Goal: Task Accomplishment & Management: Manage account settings

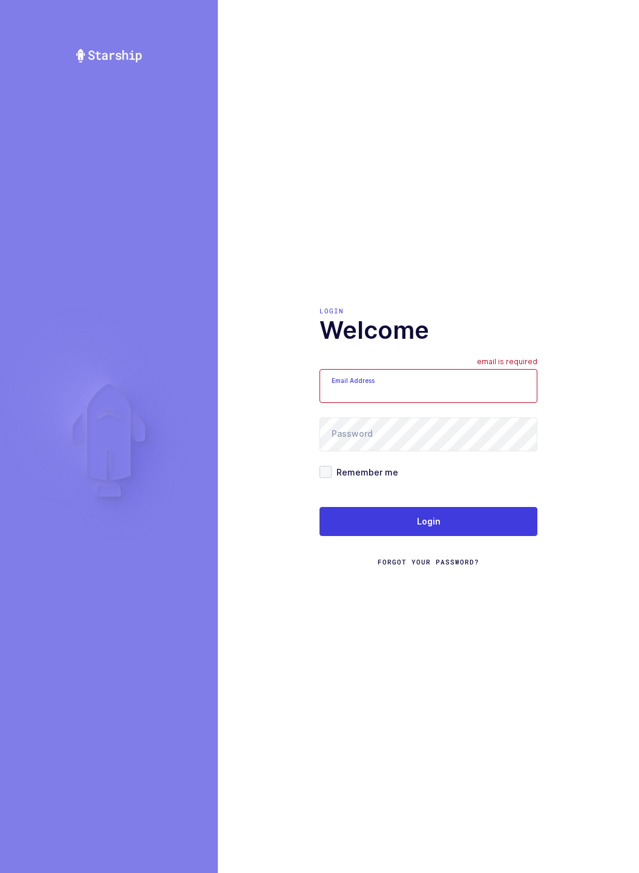
click at [510, 388] on input "Email Address" at bounding box center [429, 386] width 218 height 34
click at [499, 392] on input "[EMAIL_ADDRESS][DOMAIN_NAME]" at bounding box center [429, 386] width 218 height 34
click at [466, 392] on input "[EMAIL_ADDRESS][DOMAIN_NAME]" at bounding box center [429, 386] width 218 height 34
type input "m"
type input "[EMAIL_ADDRESS][DOMAIN_NAME]"
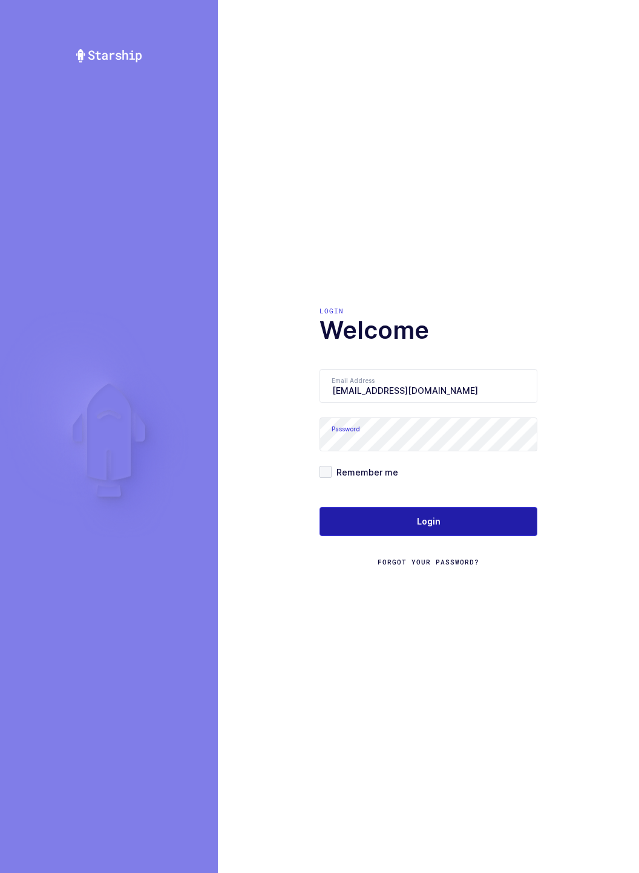
click at [474, 523] on button "Login" at bounding box center [429, 521] width 218 height 29
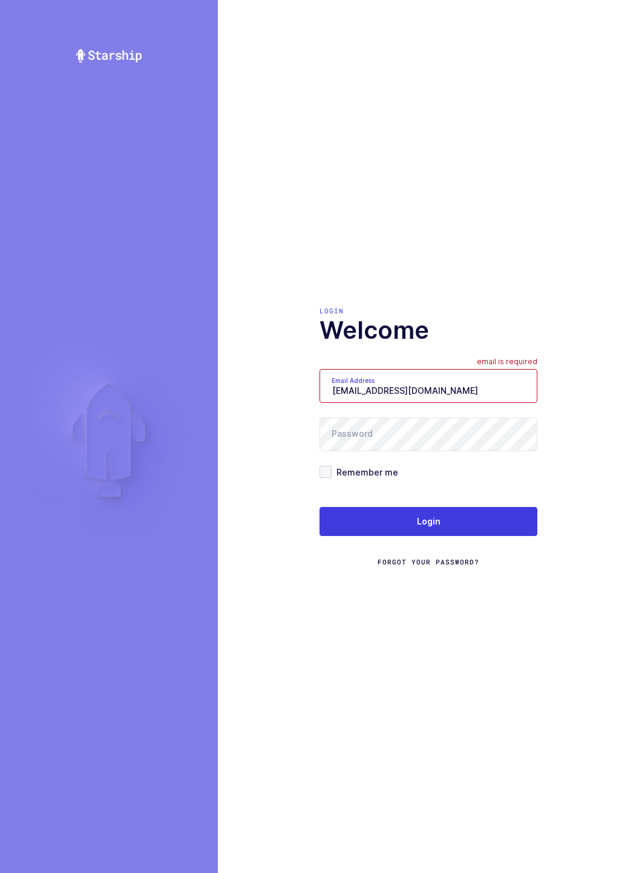
click at [503, 386] on input "[EMAIL_ADDRESS][DOMAIN_NAME]" at bounding box center [429, 386] width 218 height 34
type input "m"
type input "[EMAIL_ADDRESS][DOMAIN_NAME]"
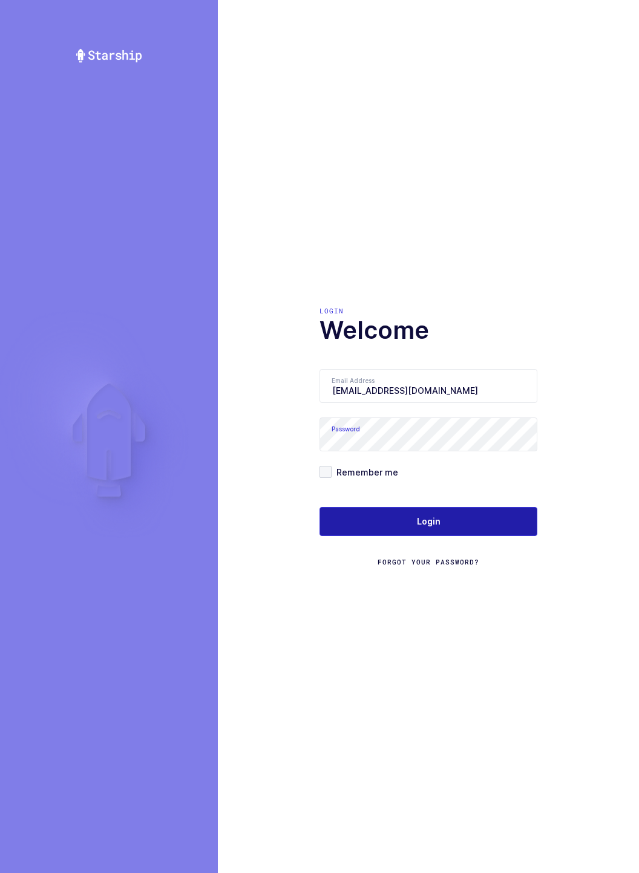
click at [329, 518] on button "Login" at bounding box center [429, 521] width 218 height 29
click at [485, 524] on button "Login" at bounding box center [429, 521] width 218 height 29
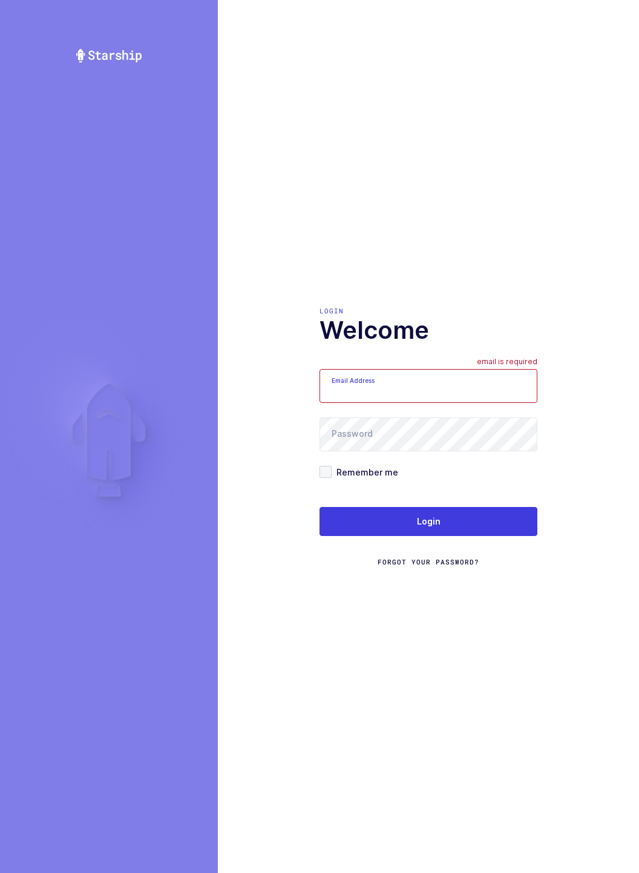
type input "[EMAIL_ADDRESS][DOMAIN_NAME]"
click at [476, 387] on input "[EMAIL_ADDRESS][DOMAIN_NAME]" at bounding box center [429, 386] width 218 height 34
click at [548, 248] on div "Login Welcome Email Address mundo@janustrade.com Password Remember me Login For…" at bounding box center [428, 436] width 421 height 873
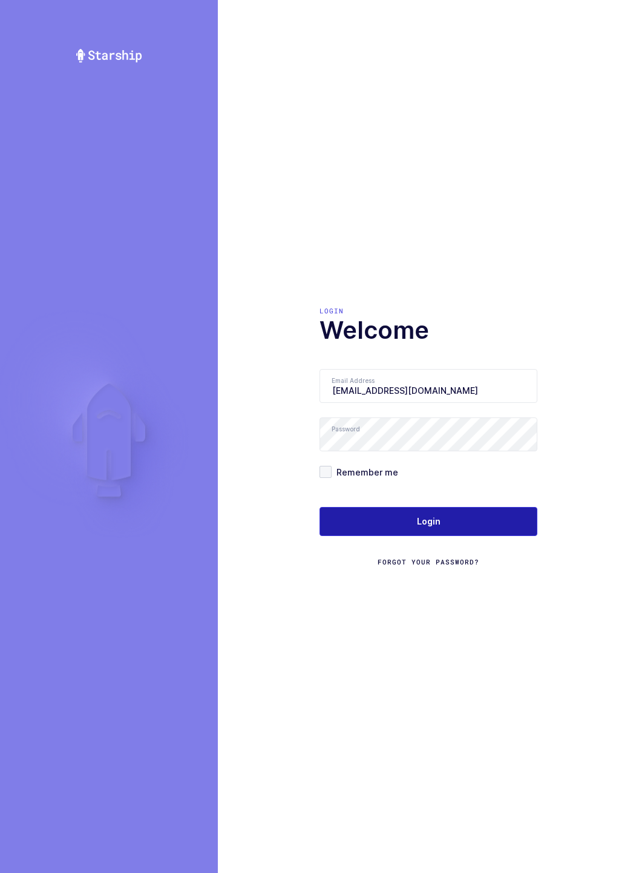
click at [519, 518] on button "Login" at bounding box center [429, 521] width 218 height 29
